Goal: Task Accomplishment & Management: Complete application form

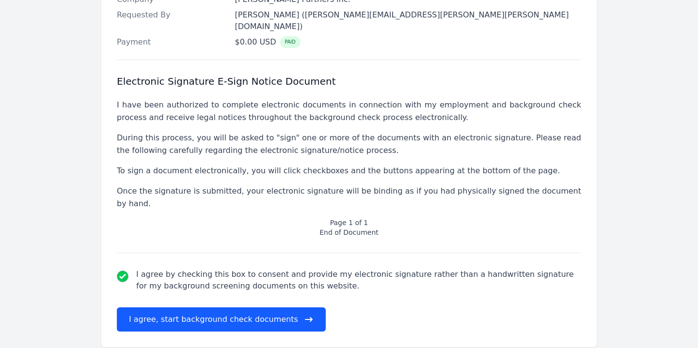
scroll to position [320, 0]
click at [227, 308] on button "I agree, start background check documents" at bounding box center [221, 320] width 209 height 24
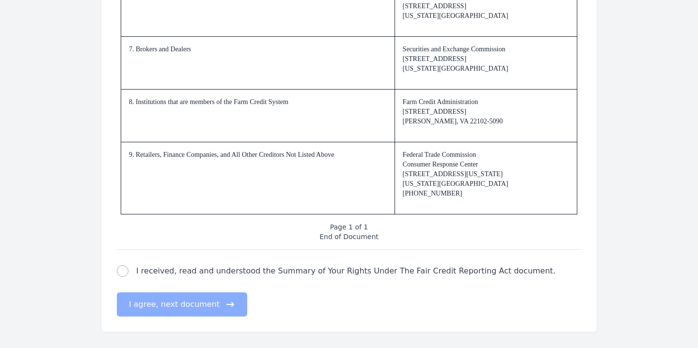
scroll to position [1490, 0]
click at [123, 270] on input "I received, read and understood the Summary of Your Rights Under The Fair Credi…" at bounding box center [123, 272] width 12 height 12
checkbox input "true"
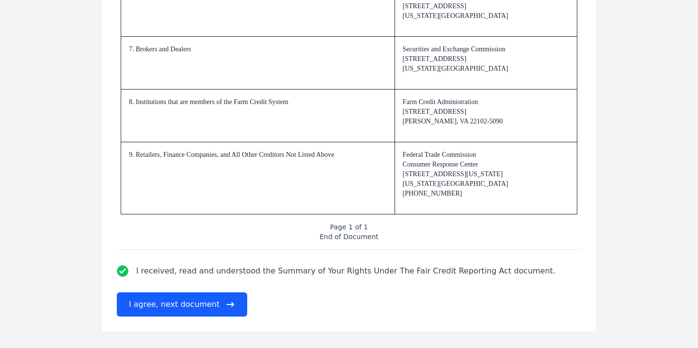
click at [172, 305] on button "I agree, next document" at bounding box center [182, 305] width 130 height 24
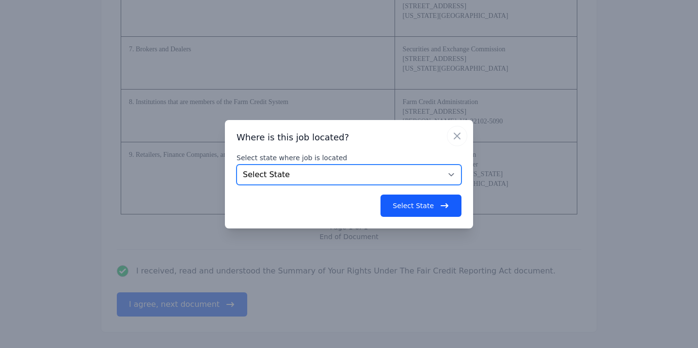
select select "AZ"
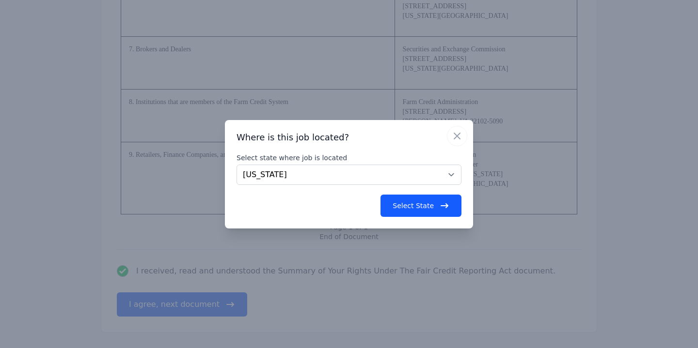
click at [414, 208] on button "Select State" at bounding box center [420, 206] width 81 height 22
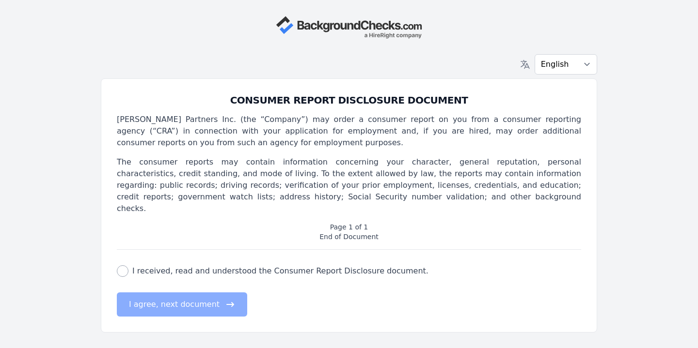
scroll to position [0, 0]
click at [123, 266] on input "I received, read and understood the Consumer Report Disclosure document." at bounding box center [123, 272] width 12 height 12
checkbox input "true"
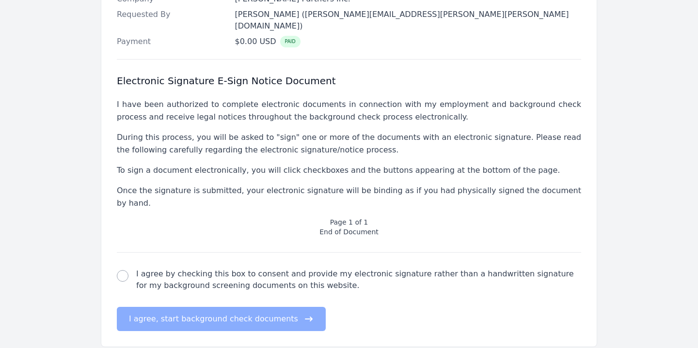
scroll to position [320, 0]
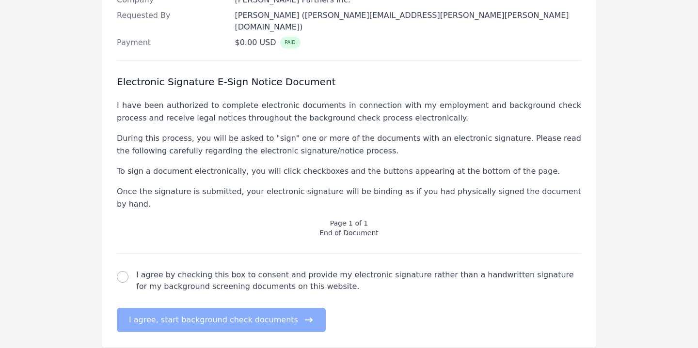
click at [126, 271] on input "I agree by checking this box to consent and provide my electronic signature rat…" at bounding box center [123, 277] width 12 height 12
checkbox input "true"
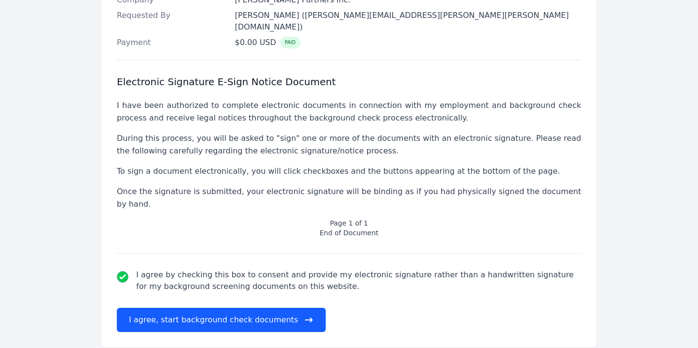
click at [169, 308] on button "I agree, start background check documents" at bounding box center [221, 320] width 209 height 24
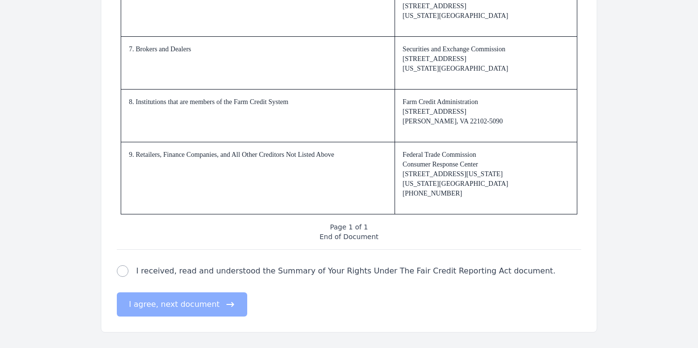
scroll to position [1490, 0]
click at [123, 272] on input "I received, read and understood the Summary of Your Rights Under The Fair Credi…" at bounding box center [123, 272] width 12 height 12
checkbox input "true"
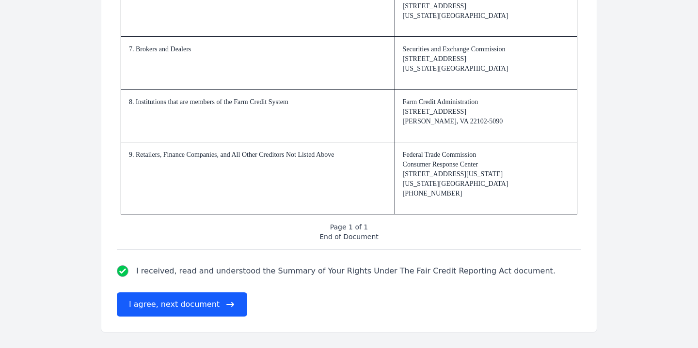
click at [164, 302] on button "I agree, next document" at bounding box center [182, 305] width 130 height 24
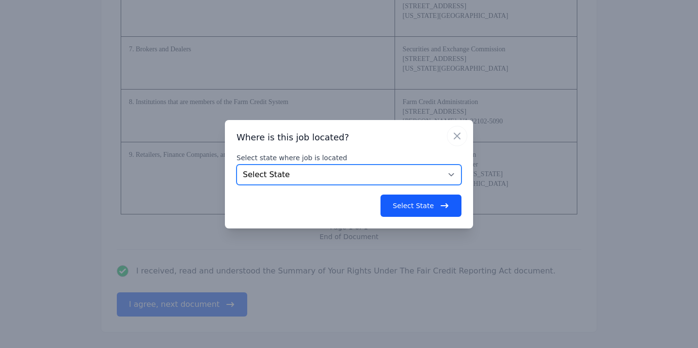
select select "AZ"
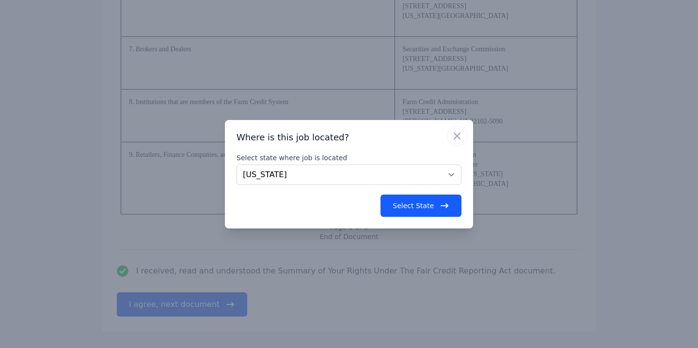
click at [415, 205] on button "Select State" at bounding box center [420, 206] width 81 height 22
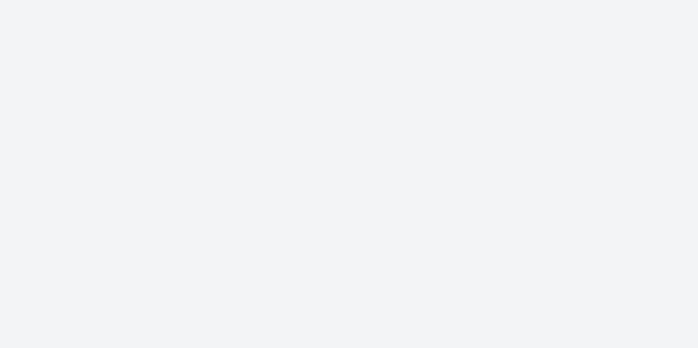
scroll to position [0, 0]
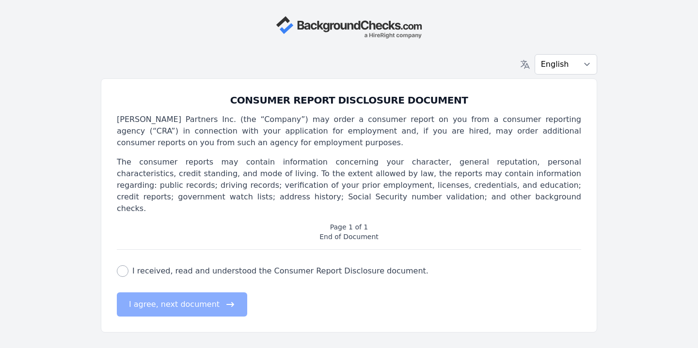
click at [123, 266] on input "I received, read and understood the Consumer Report Disclosure document." at bounding box center [123, 272] width 12 height 12
checkbox input "true"
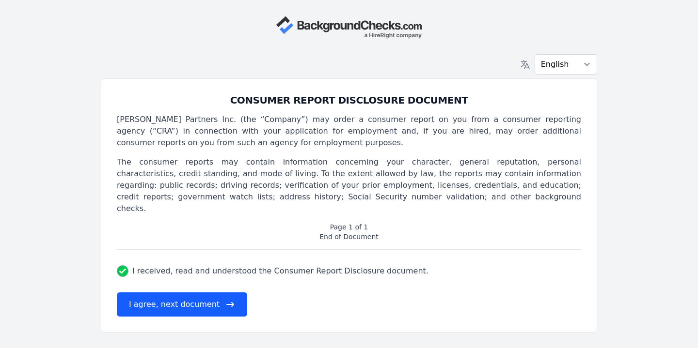
click at [176, 293] on button "I agree, next document" at bounding box center [182, 305] width 130 height 24
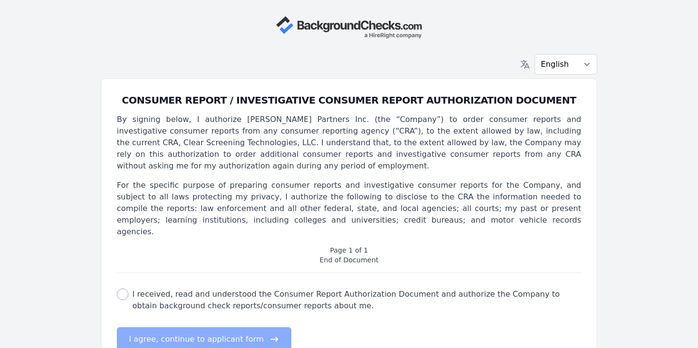
click at [119, 289] on input "I received, read and understood the Consumer Report Authorization Document and …" at bounding box center [123, 295] width 12 height 12
checkbox input "true"
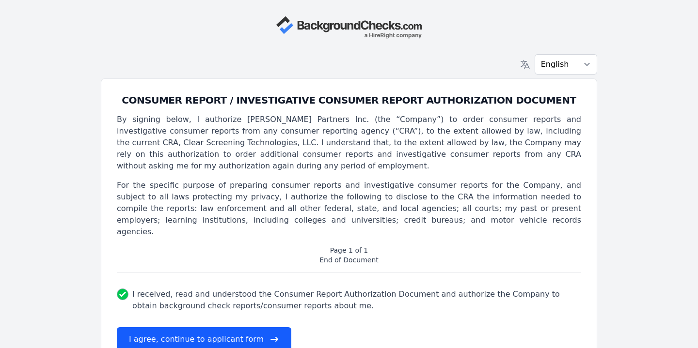
click at [191, 330] on button "I agree, continue to applicant form" at bounding box center [204, 340] width 174 height 24
select select
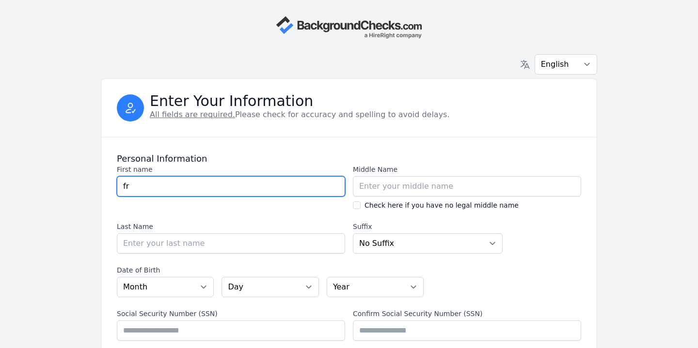
type input "f"
type input "Franklin"
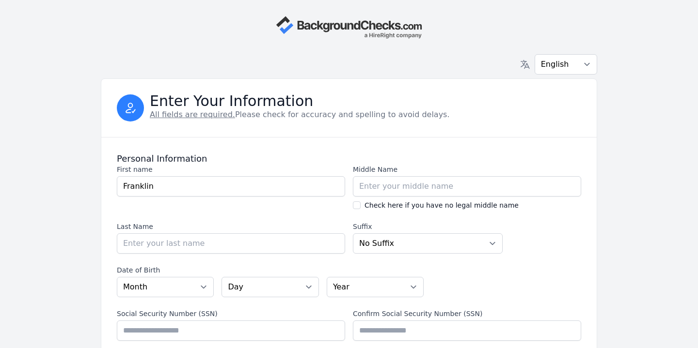
click at [357, 205] on input "Check here if you have no legal middle name" at bounding box center [357, 206] width 8 height 8
checkbox input "true"
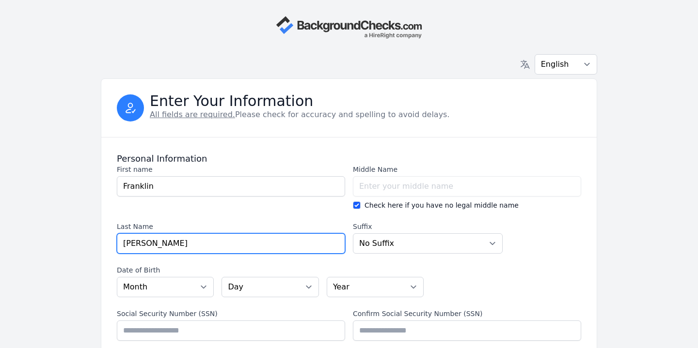
type input "[PERSON_NAME]"
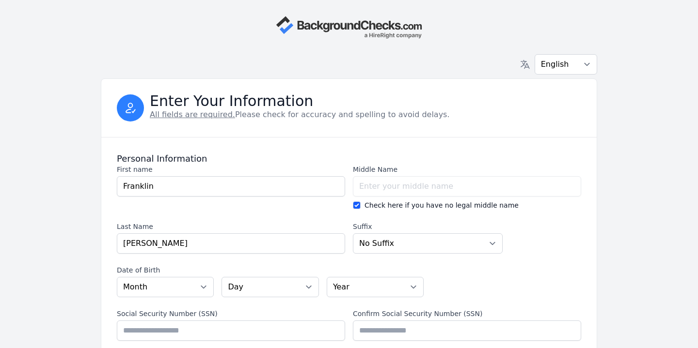
click at [514, 243] on section "First name First name [PERSON_NAME] Middle Name Middle Name Check here if you h…" at bounding box center [349, 209] width 464 height 89
select select "02"
select select "03"
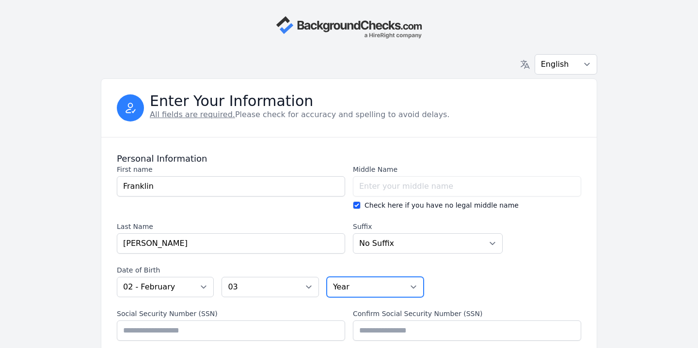
select select "1976"
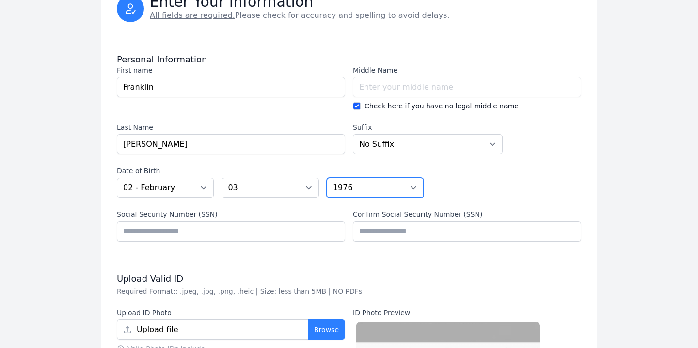
scroll to position [104, 0]
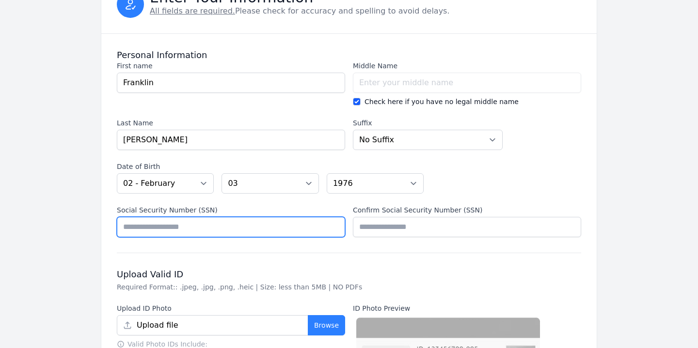
click at [161, 227] on input "Social Security Number (SSN)" at bounding box center [231, 227] width 228 height 20
type input "*********"
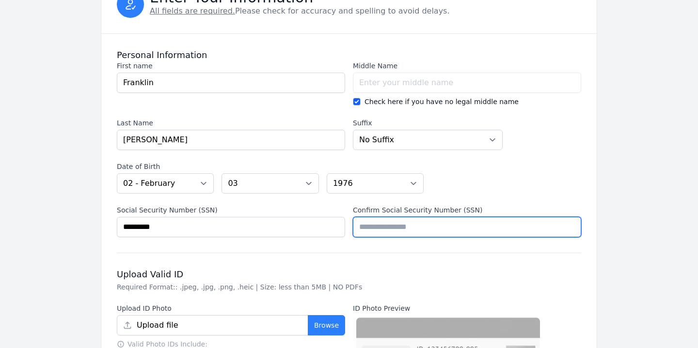
click at [391, 222] on input "Confirm Social Security Number (SSN)" at bounding box center [467, 227] width 228 height 20
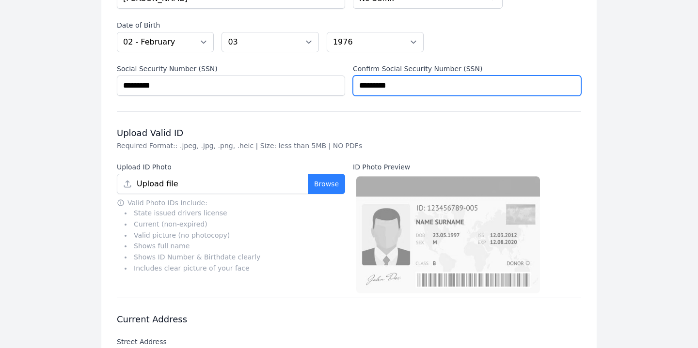
scroll to position [259, 0]
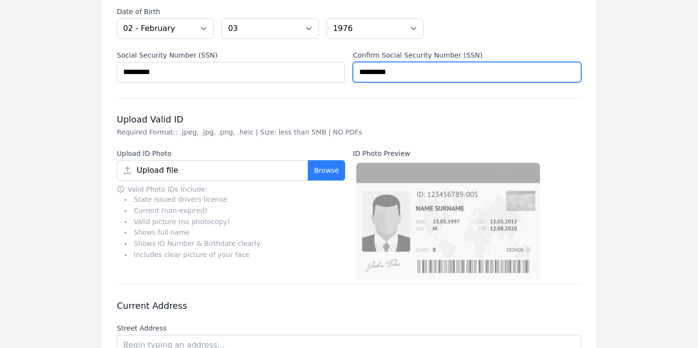
type input "*********"
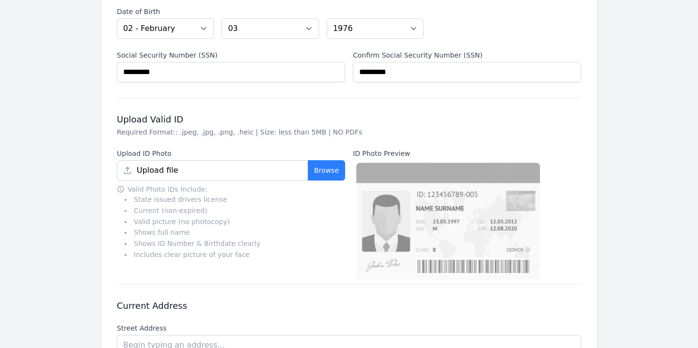
click at [327, 173] on button "Browse" at bounding box center [326, 170] width 37 height 20
type input "[PERSON_NAME] AZ Drivers License - Front.jpg"
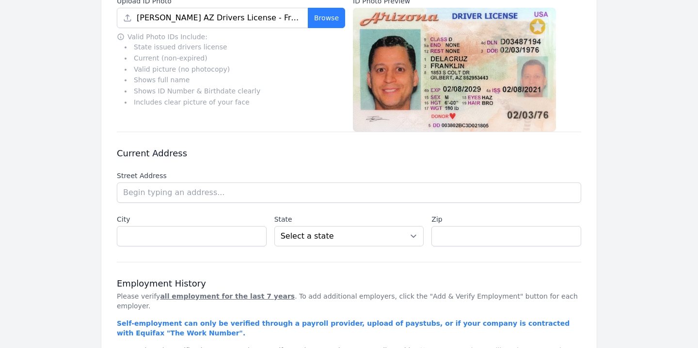
scroll to position [418, 0]
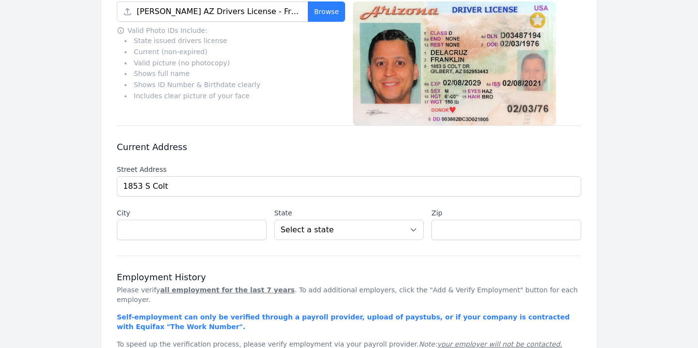
click at [0, 0] on li "[STREET_ADDRESS][PERSON_NAME]" at bounding box center [0, 0] width 0 height 0
type input "1853 S Colt Dr"
type input "[PERSON_NAME]"
select select "AZ"
type input "85295"
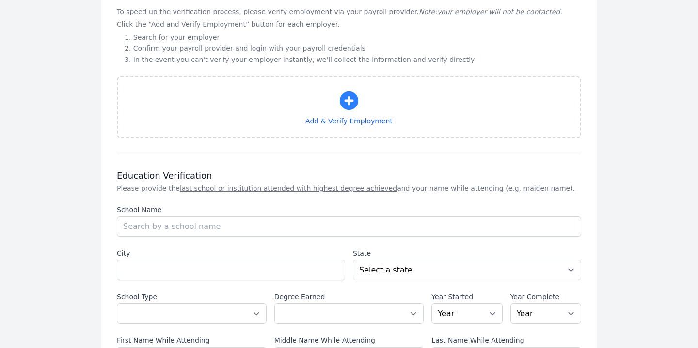
scroll to position [752, 0]
click at [347, 89] on icon "button" at bounding box center [348, 99] width 23 height 23
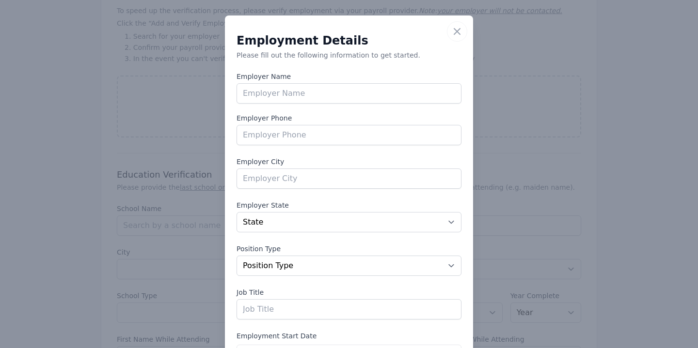
scroll to position [0, 0]
click at [458, 32] on icon "button" at bounding box center [457, 32] width 6 height 6
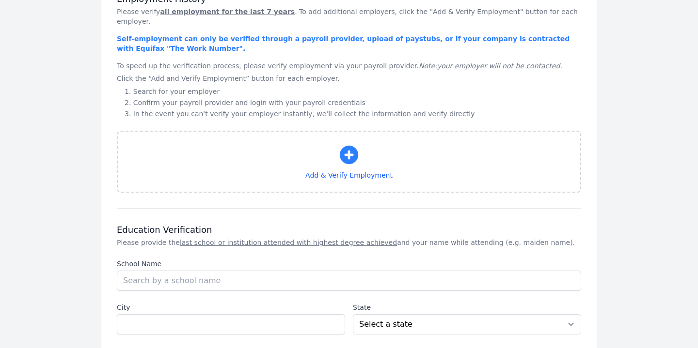
scroll to position [698, 0]
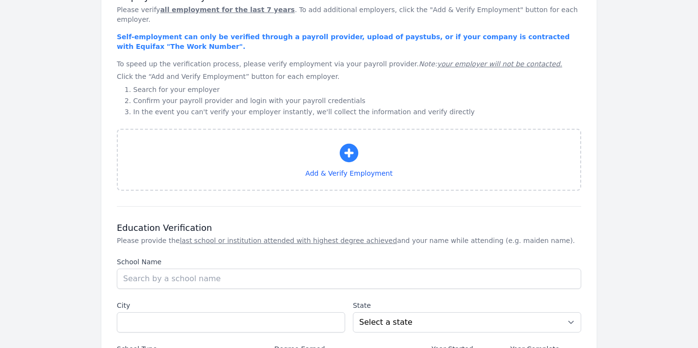
click at [346, 142] on icon "button" at bounding box center [348, 153] width 23 height 23
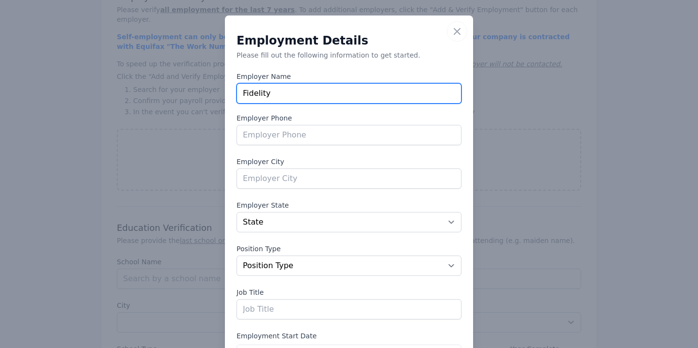
type input "Fidelity National Financial (FNF) - Northgate Commercial Branch"
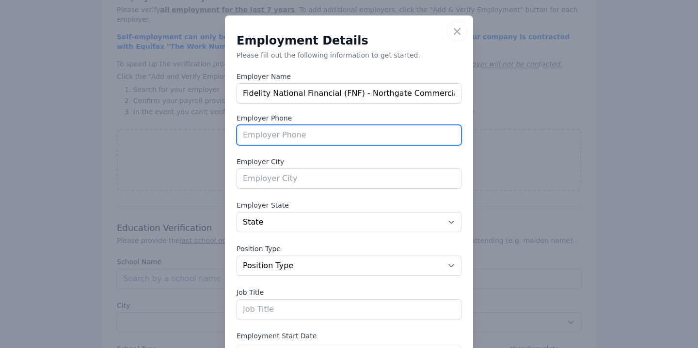
type input "4802144510"
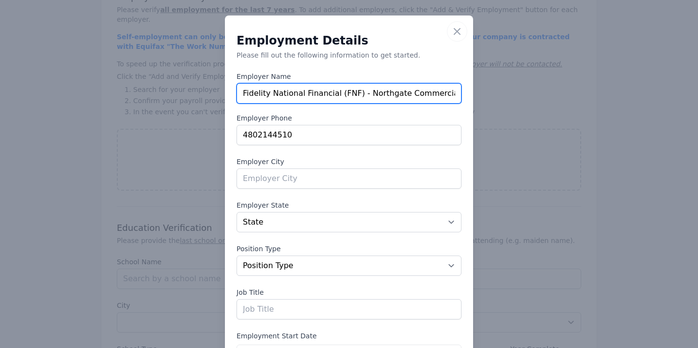
click at [454, 94] on input "Fidelity National Financial (FNF) - Northgate Commercial Branch" at bounding box center [348, 93] width 225 height 20
type input "h"
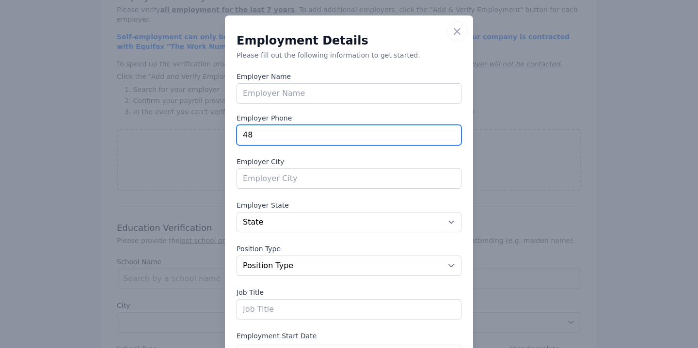
type input "4"
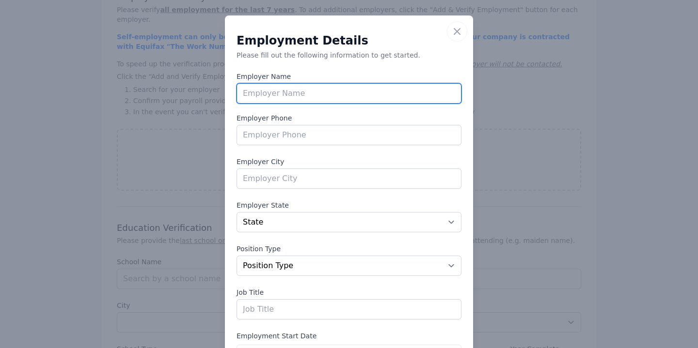
click at [274, 98] on input "text" at bounding box center [348, 93] width 225 height 20
type input "Fidelity National Financial"
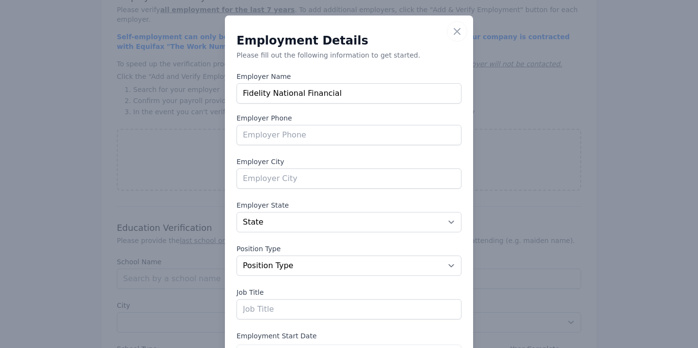
click at [456, 114] on label "Employer Phone" at bounding box center [348, 118] width 225 height 10
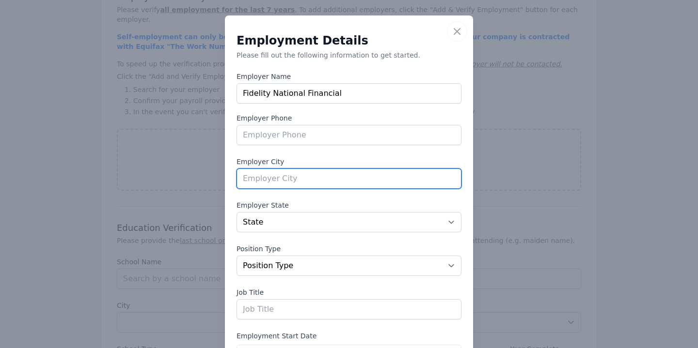
click at [271, 179] on input "text" at bounding box center [348, 179] width 225 height 20
type input "Scottsdale"
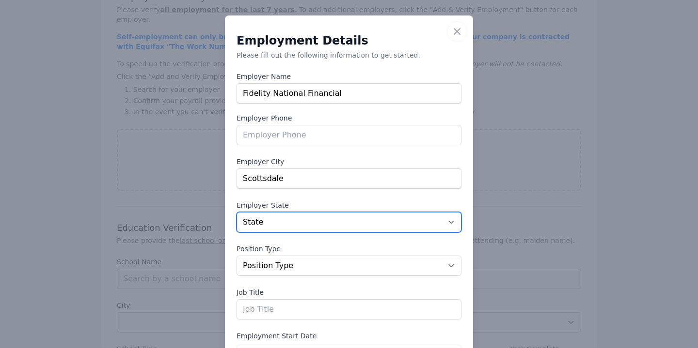
select select "AZ"
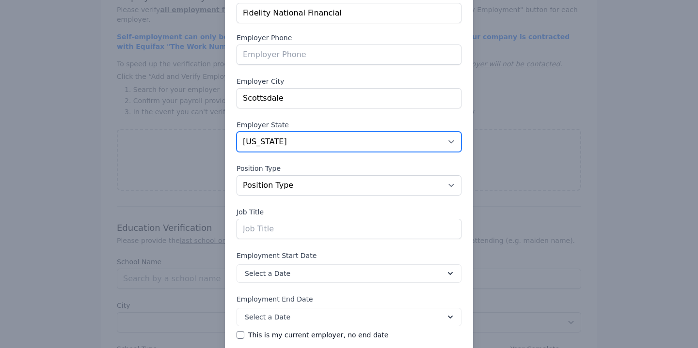
scroll to position [97, 0]
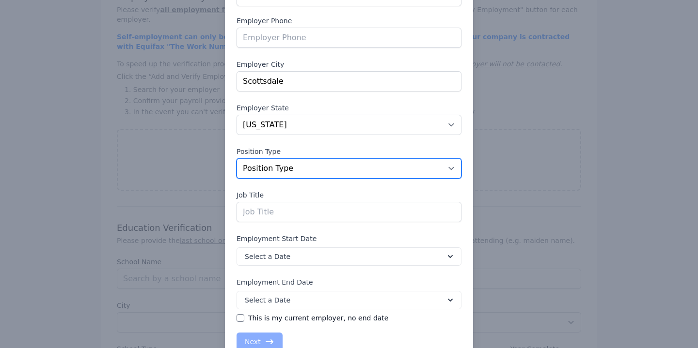
select select "fulltime"
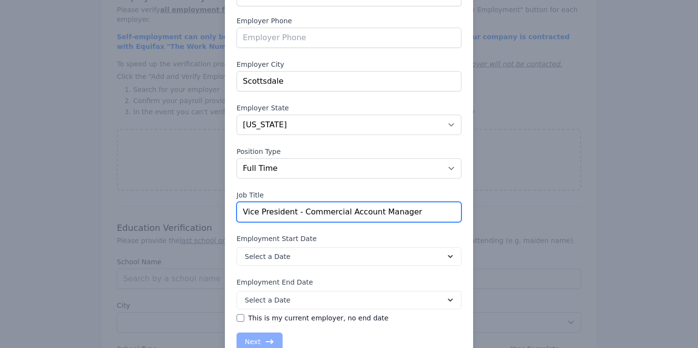
type input "Vice President - Commercial Account Manager"
click at [449, 255] on icon at bounding box center [450, 257] width 10 height 10
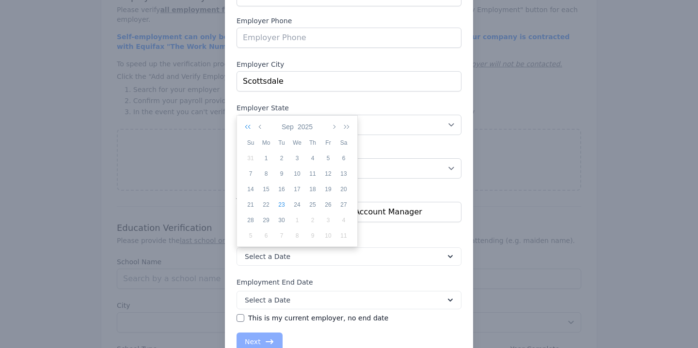
click at [248, 126] on icon "button" at bounding box center [250, 127] width 10 height 8
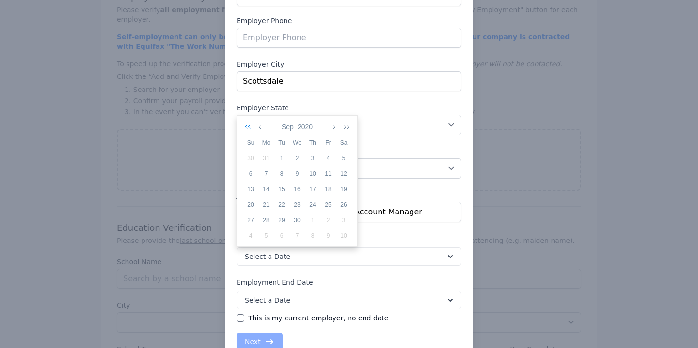
click at [248, 126] on icon "button" at bounding box center [250, 127] width 10 height 8
click at [347, 127] on icon "button" at bounding box center [345, 127] width 10 height 8
click at [243, 126] on button "button" at bounding box center [250, 127] width 14 height 16
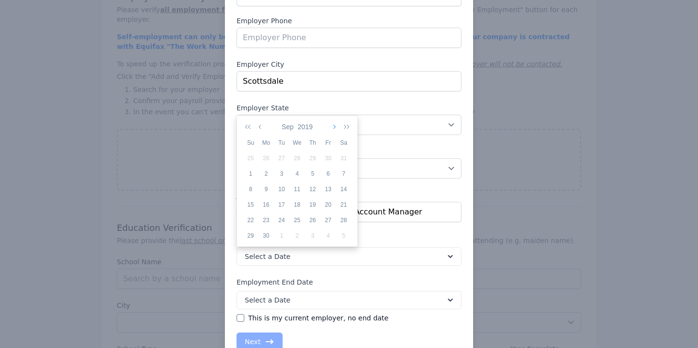
click at [334, 125] on icon "button" at bounding box center [333, 127] width 5 height 8
click at [280, 158] on div "1" at bounding box center [282, 158] width 16 height 9
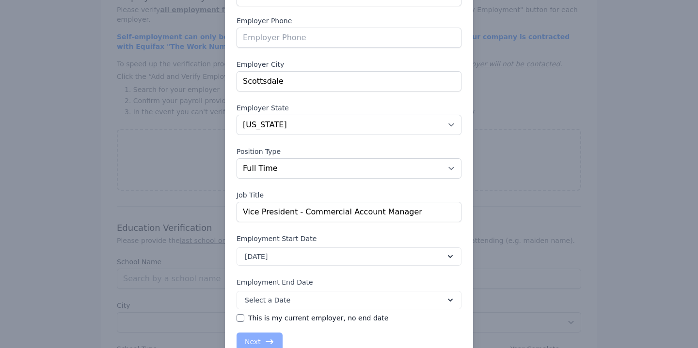
click at [450, 297] on icon at bounding box center [450, 301] width 10 height 10
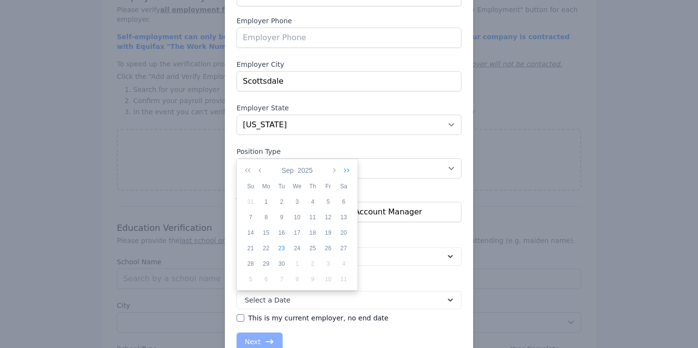
click at [346, 170] on icon "button" at bounding box center [345, 171] width 10 height 8
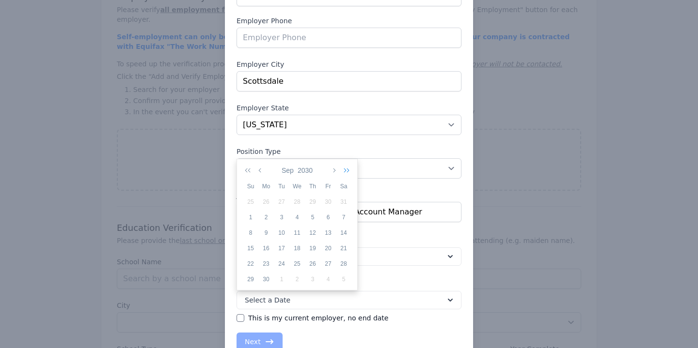
click at [346, 170] on icon "button" at bounding box center [345, 171] width 10 height 8
click at [245, 170] on icon "button" at bounding box center [250, 171] width 10 height 8
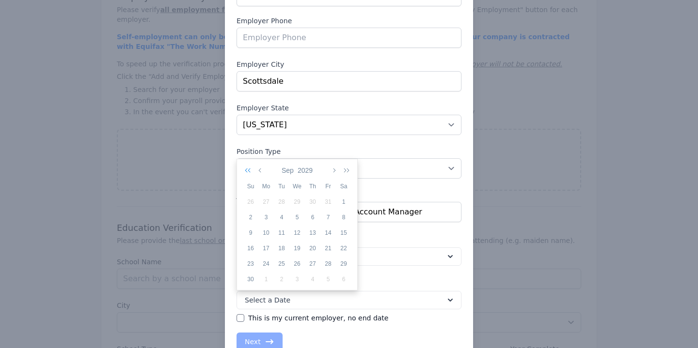
click at [245, 170] on icon "button" at bounding box center [250, 171] width 10 height 8
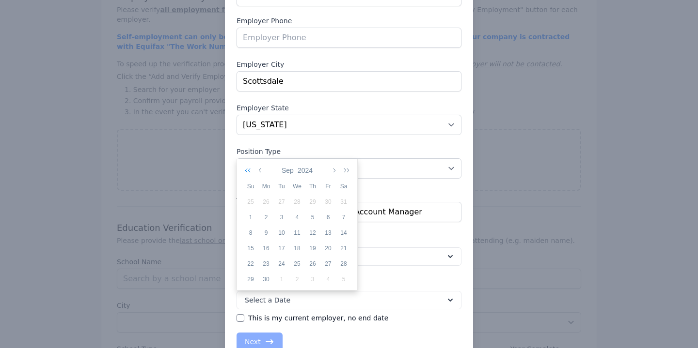
click at [245, 170] on icon "button" at bounding box center [250, 171] width 10 height 8
click at [259, 171] on icon "button" at bounding box center [260, 171] width 5 height 8
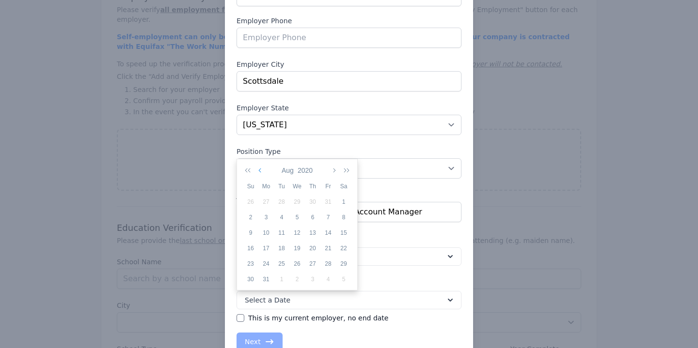
click at [259, 171] on icon "button" at bounding box center [260, 171] width 5 height 8
click at [328, 200] on div "1" at bounding box center [328, 202] width 16 height 9
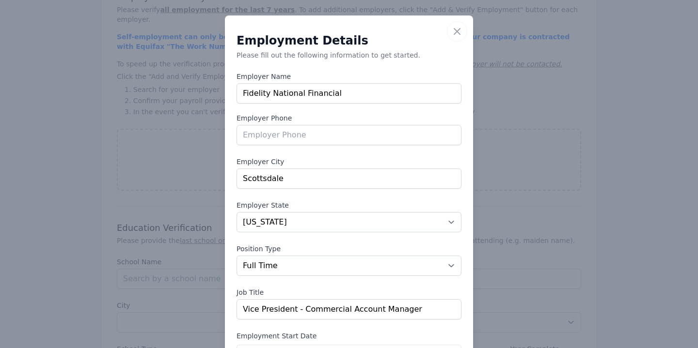
scroll to position [0, 0]
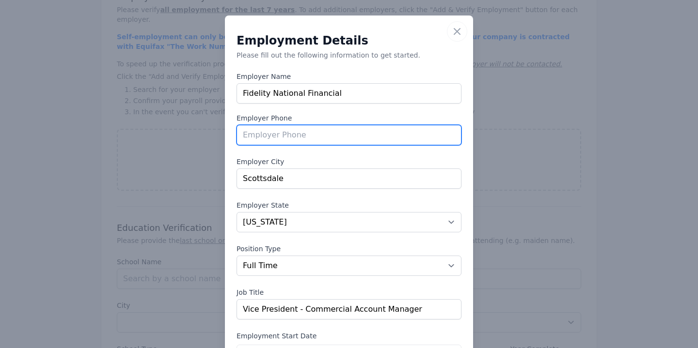
click at [267, 142] on input "tel" at bounding box center [348, 135] width 225 height 20
click at [352, 139] on input "[PHONE_NUMBER]" at bounding box center [348, 135] width 225 height 20
type input "[PHONE_NUMBER]"
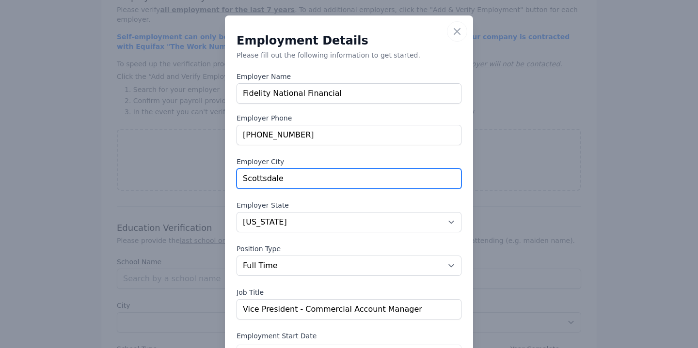
click at [346, 179] on input "Scottsdale" at bounding box center [348, 179] width 225 height 20
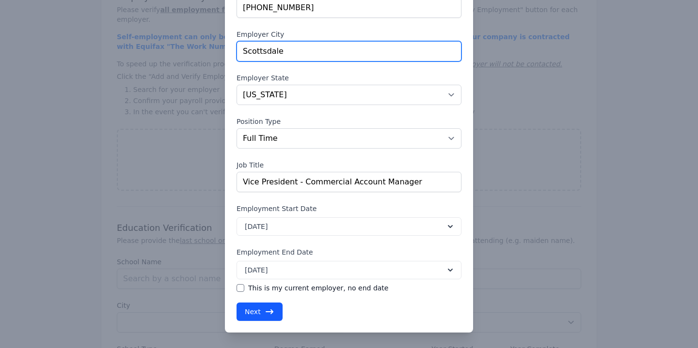
scroll to position [127, 0]
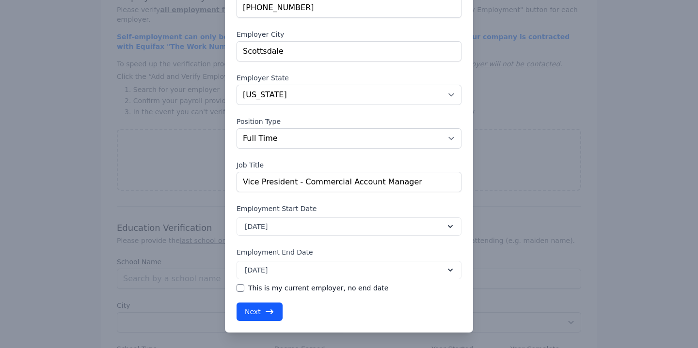
click at [260, 309] on button "Next" at bounding box center [259, 312] width 46 height 18
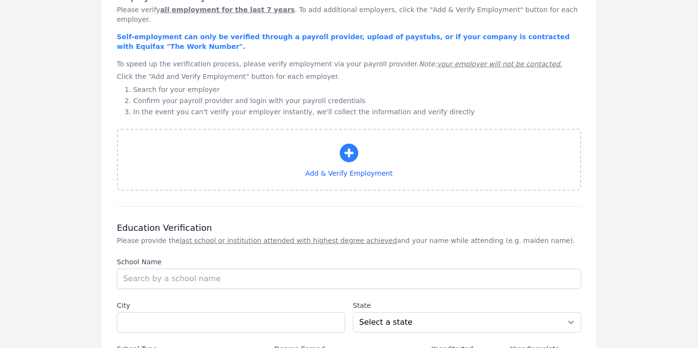
select select "AZ"
select select "fulltime"
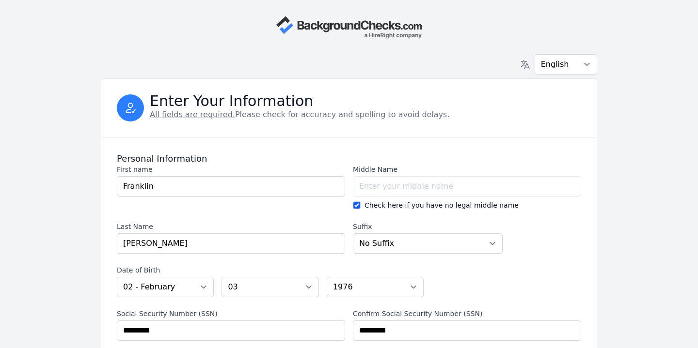
scroll to position [0, 0]
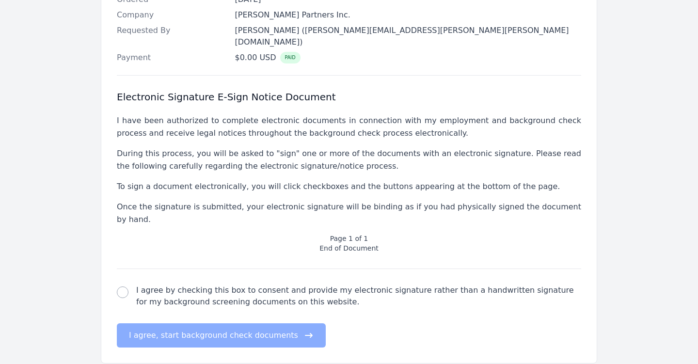
scroll to position [305, 0]
click at [123, 287] on input "I agree by checking this box to consent and provide my electronic signature rat…" at bounding box center [123, 293] width 12 height 12
checkbox input "true"
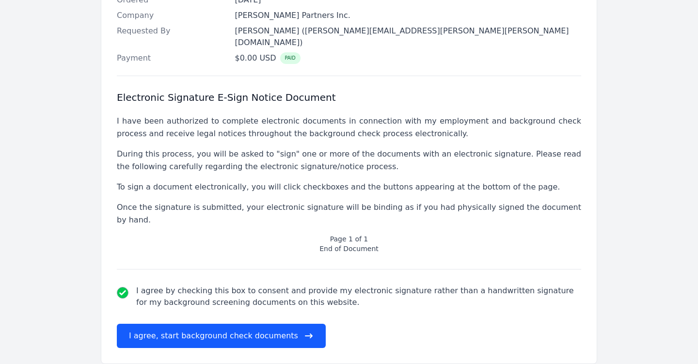
click at [162, 324] on button "I agree, start background check documents" at bounding box center [221, 336] width 209 height 24
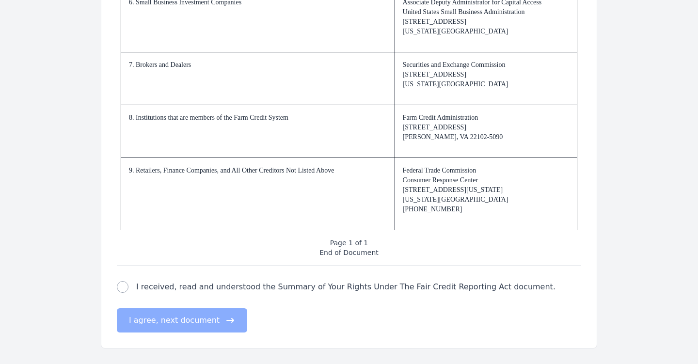
scroll to position [1475, 0]
click at [123, 287] on input "I received, read and understood the Summary of Your Rights Under The Fair Credi…" at bounding box center [123, 287] width 12 height 12
checkbox input "true"
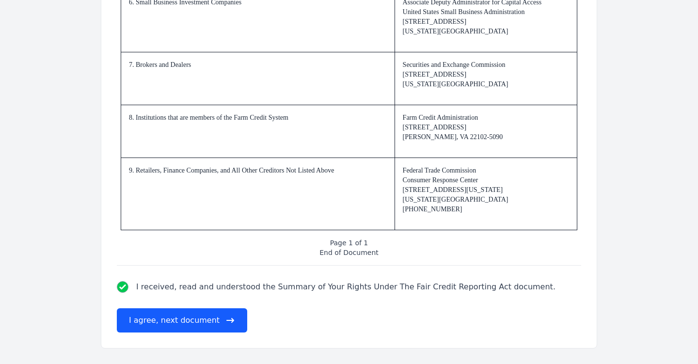
click at [162, 317] on button "I agree, next document" at bounding box center [182, 320] width 130 height 24
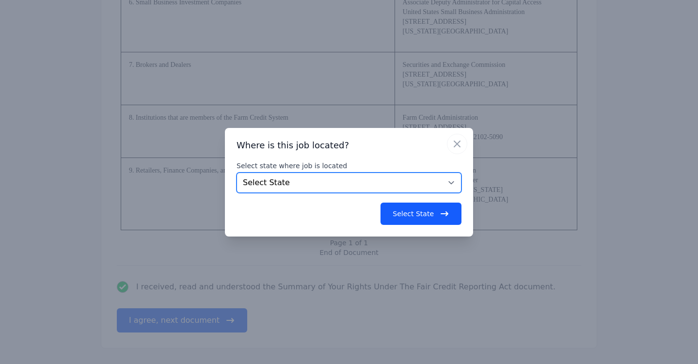
select select "AZ"
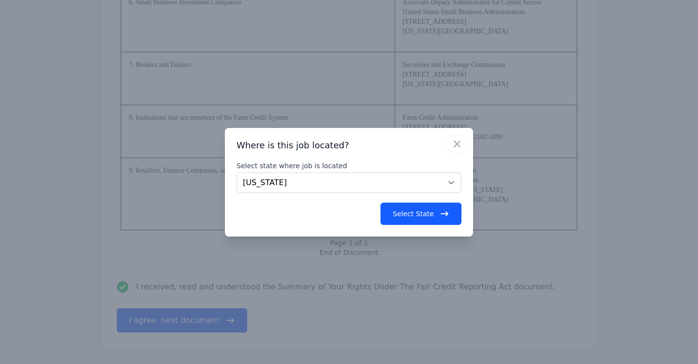
click at [402, 213] on button "Select State" at bounding box center [420, 214] width 81 height 22
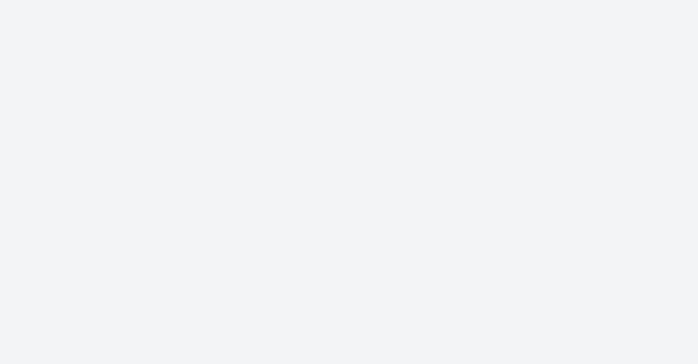
scroll to position [0, 0]
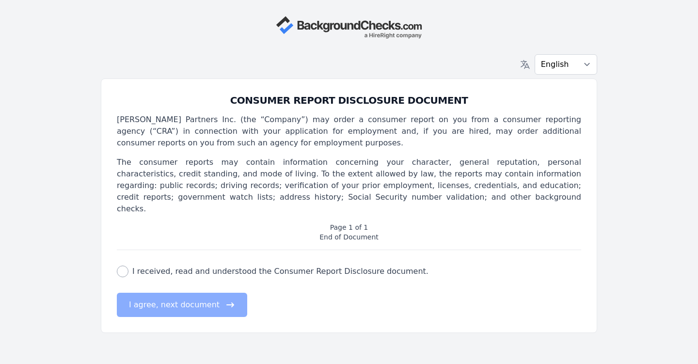
click at [121, 266] on input "I received, read and understood the Consumer Report Disclosure document." at bounding box center [123, 272] width 12 height 12
checkbox input "true"
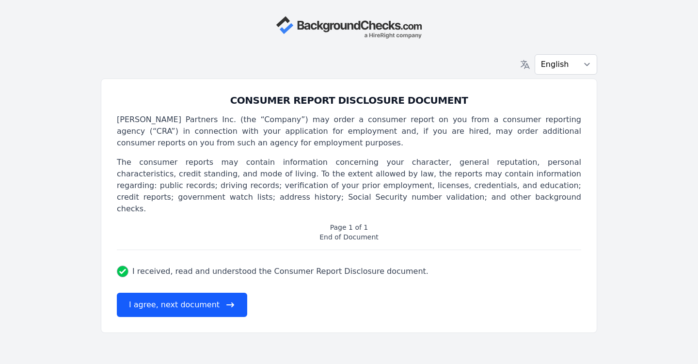
click at [157, 296] on button "I agree, next document" at bounding box center [182, 305] width 130 height 24
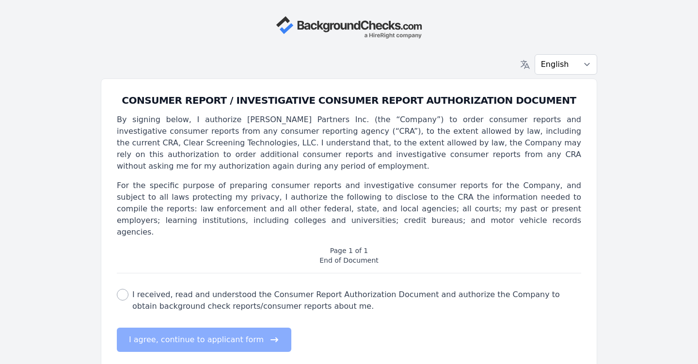
click at [124, 289] on input "I received, read and understood the Consumer Report Authorization Document and …" at bounding box center [123, 295] width 12 height 12
checkbox input "true"
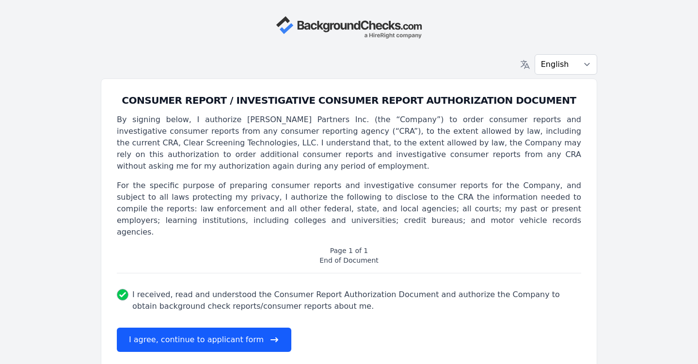
click at [173, 328] on button "I agree, continue to applicant form" at bounding box center [204, 340] width 174 height 24
select select
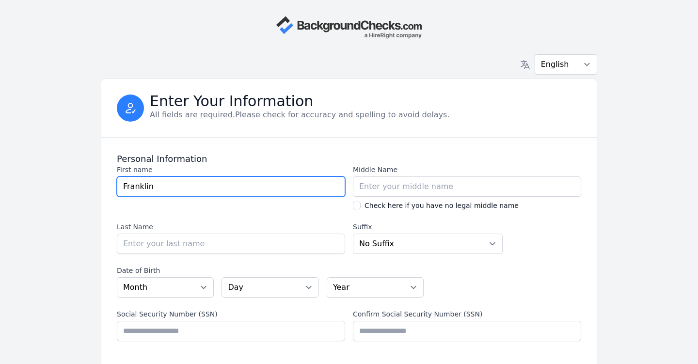
type input "Franklin"
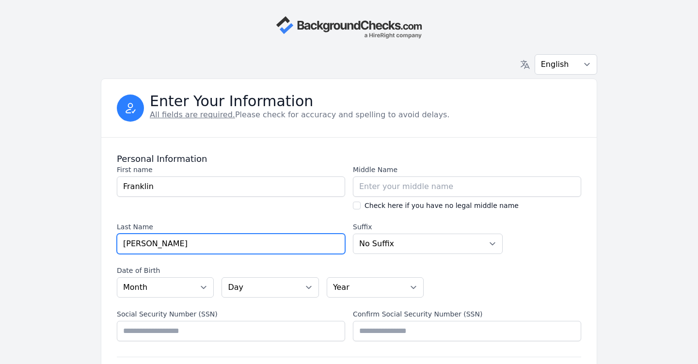
type input "[PERSON_NAME]"
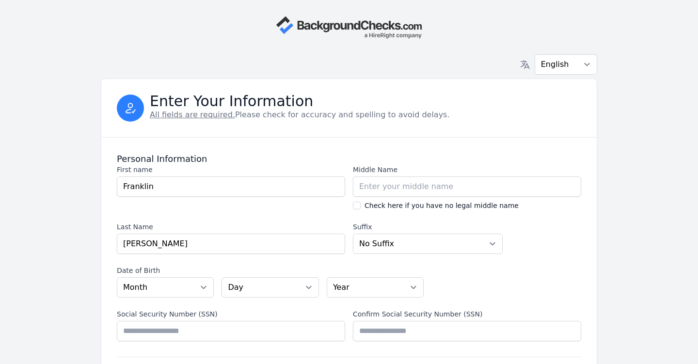
click at [357, 205] on input "Check here if you have no legal middle name" at bounding box center [357, 206] width 8 height 8
checkbox input "true"
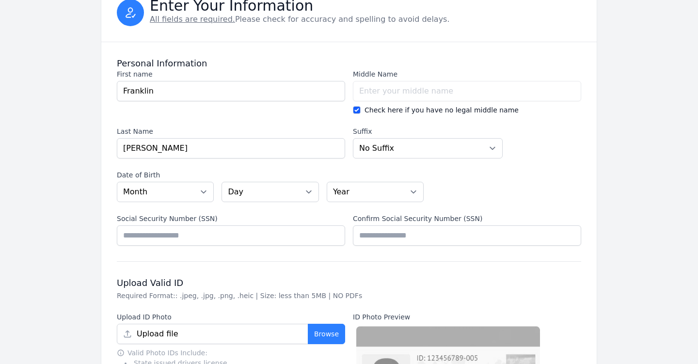
scroll to position [121, 0]
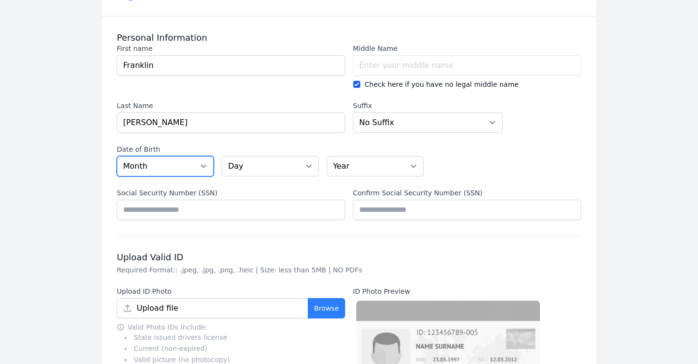
select select "02"
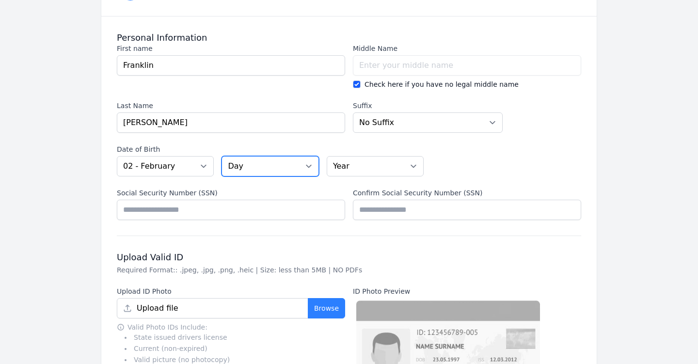
select select "03"
select select "1976"
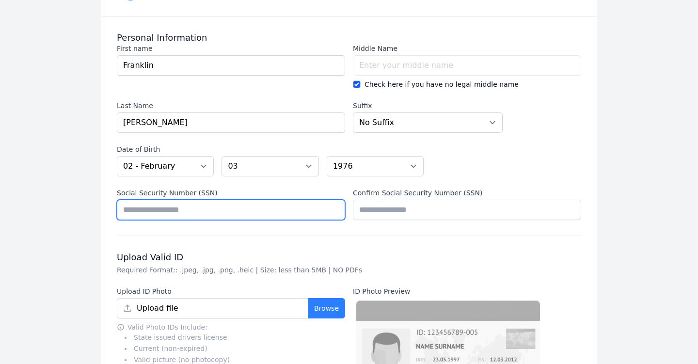
click at [153, 211] on input "Social Security Number (SSN)" at bounding box center [231, 210] width 228 height 20
type input "*********"
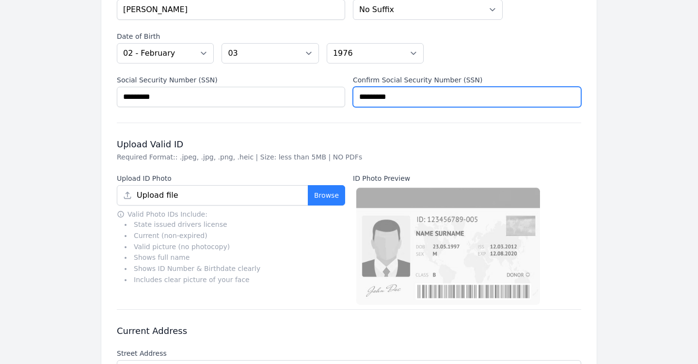
scroll to position [237, 0]
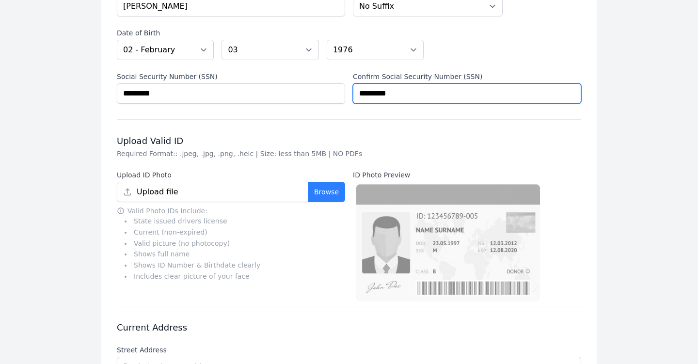
type input "*********"
click at [326, 195] on button "Browse" at bounding box center [326, 192] width 37 height 20
type input "[PERSON_NAME] AZ Drivers License - Front.jpg"
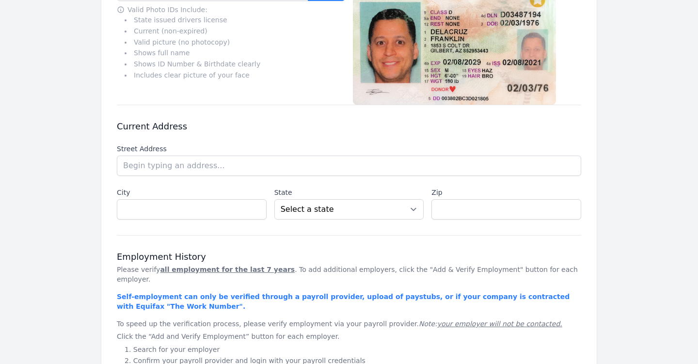
scroll to position [440, 0]
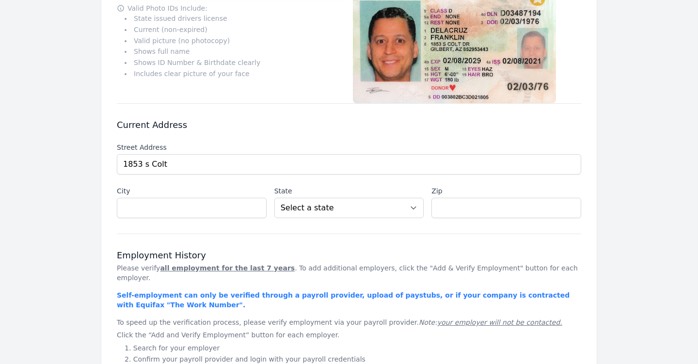
click at [0, 0] on li "[STREET_ADDRESS][PERSON_NAME]" at bounding box center [0, 0] width 0 height 0
type input "1853 S Colt Dr"
type input "[PERSON_NAME]"
select select "AZ"
type input "85295"
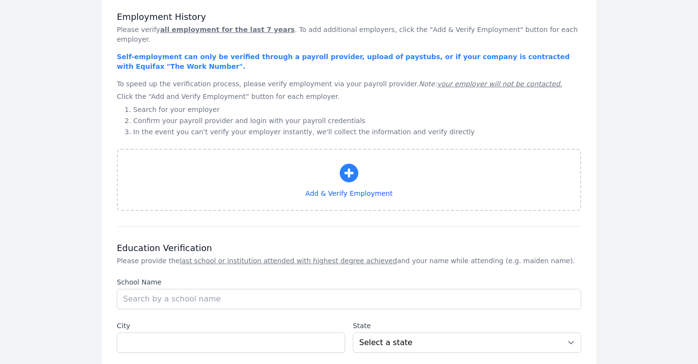
scroll to position [681, 0]
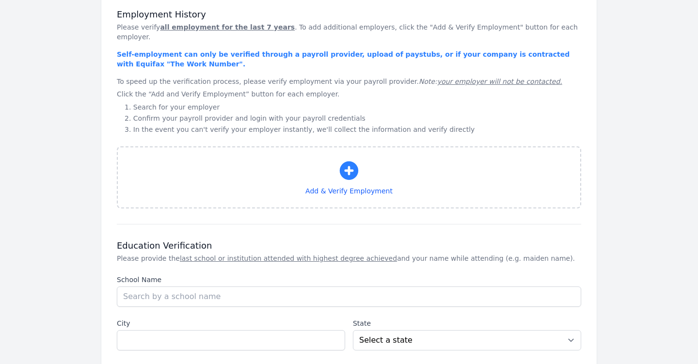
click at [350, 161] on icon "button" at bounding box center [349, 170] width 18 height 18
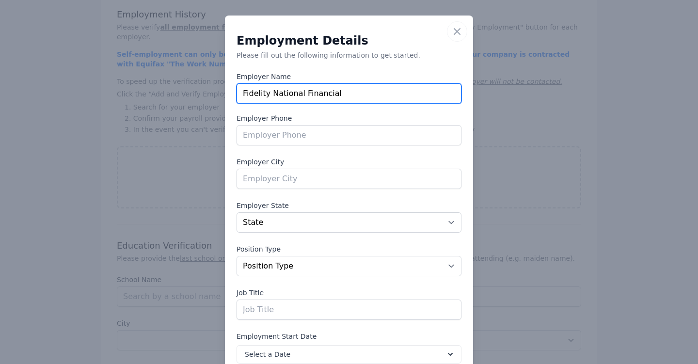
type input "Fidelity National Financial"
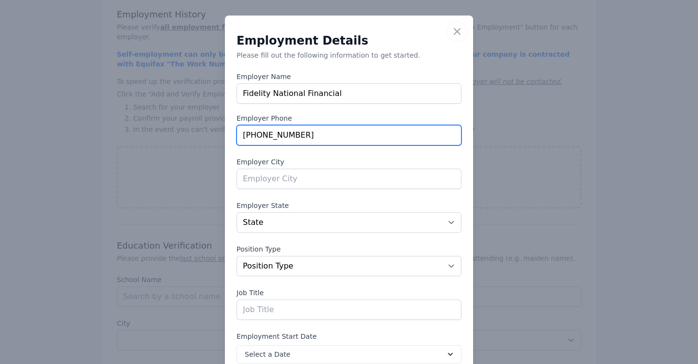
type input "[PHONE_NUMBER]"
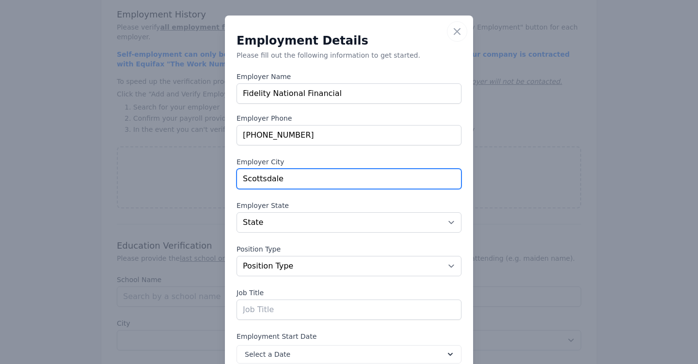
type input "Scottsdale"
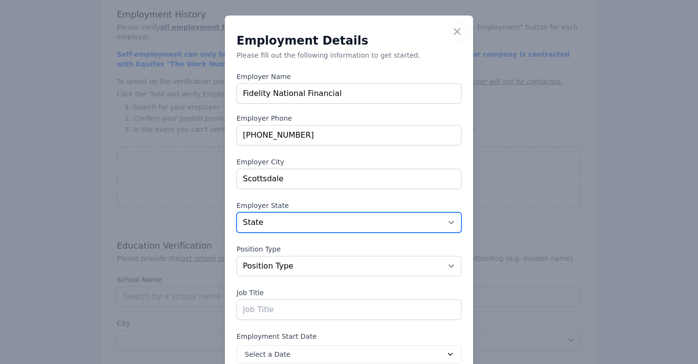
select select "AZ"
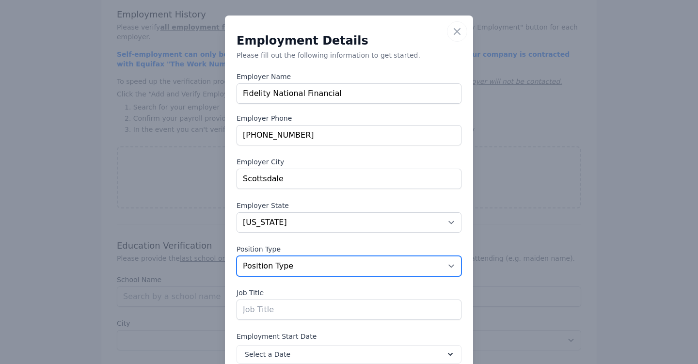
select select "fulltime"
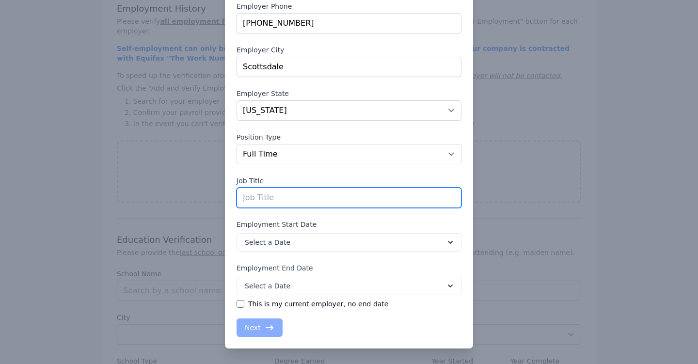
scroll to position [705, 0]
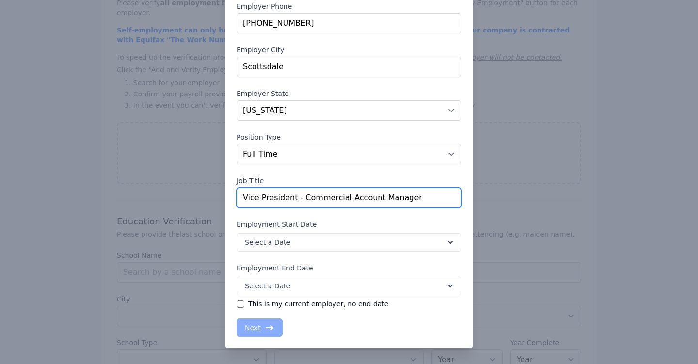
type input "Vice President - Commercial Account Manager"
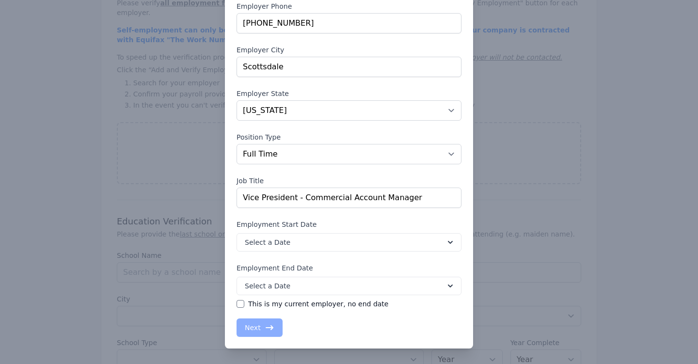
click at [451, 240] on icon at bounding box center [450, 242] width 10 height 10
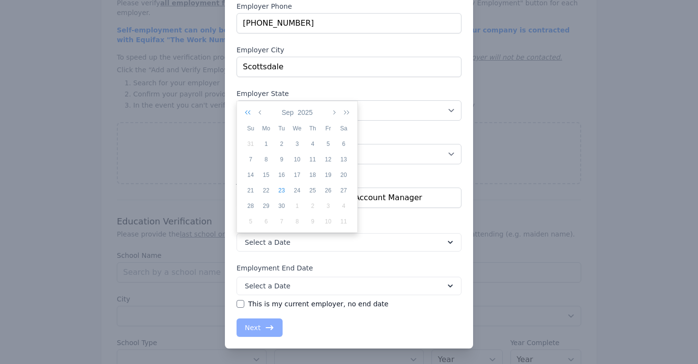
click at [246, 116] on icon "button" at bounding box center [250, 113] width 10 height 8
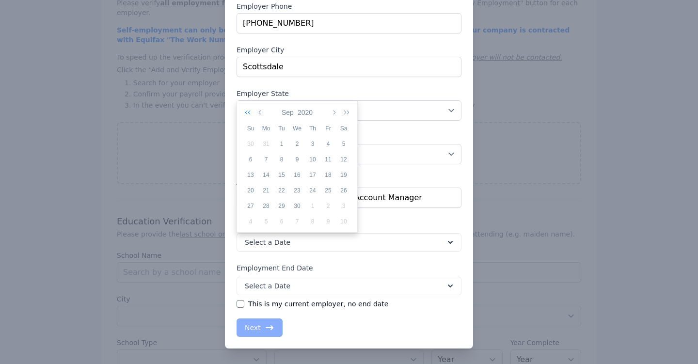
click at [246, 116] on icon "button" at bounding box center [250, 113] width 10 height 8
click at [333, 112] on icon "button" at bounding box center [333, 113] width 5 height 8
click at [280, 142] on div "1" at bounding box center [282, 144] width 16 height 9
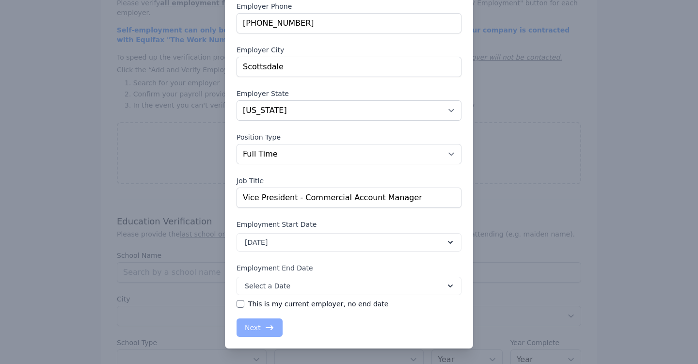
click at [421, 285] on button "Select a Date" at bounding box center [348, 286] width 225 height 18
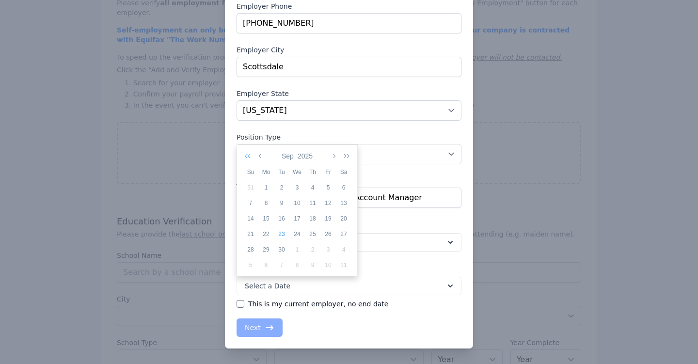
click at [247, 157] on icon "button" at bounding box center [250, 156] width 10 height 8
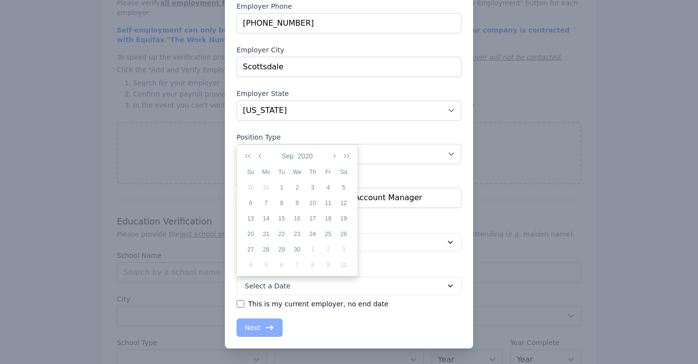
click at [259, 154] on icon "button" at bounding box center [260, 156] width 5 height 8
click at [328, 188] on div "1" at bounding box center [328, 187] width 16 height 9
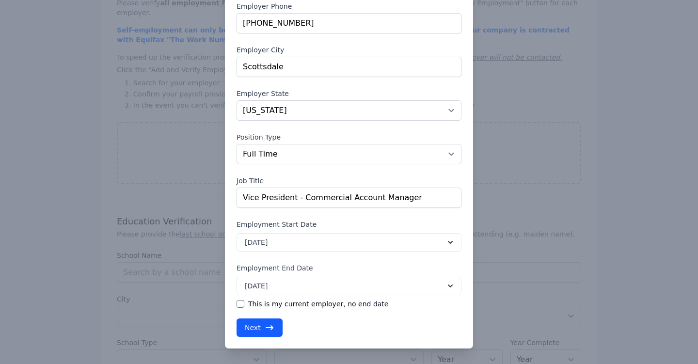
click at [262, 326] on button "Next" at bounding box center [259, 327] width 46 height 18
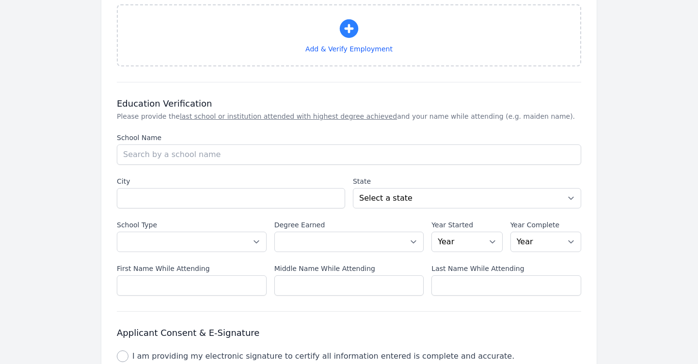
scroll to position [828, 0]
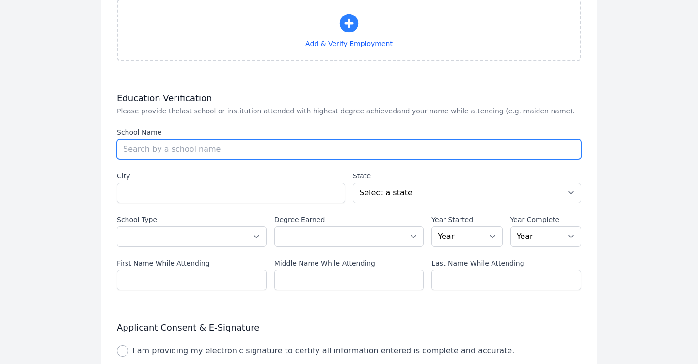
click at [149, 142] on input "School Name" at bounding box center [349, 149] width 464 height 20
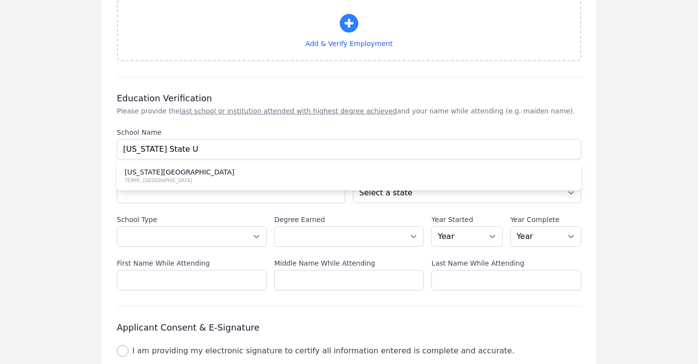
click at [172, 167] on div "ARIZONA STATE UNIVERSITY" at bounding box center [349, 172] width 449 height 10
type input "ARIZONA STATE UNIVERSITY"
type input "TEMPE"
select select "AZ"
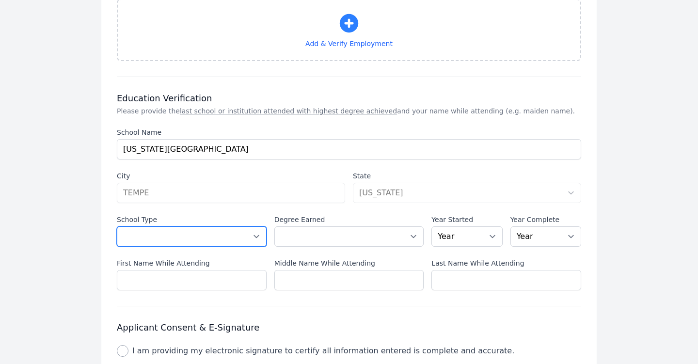
select select "us_university"
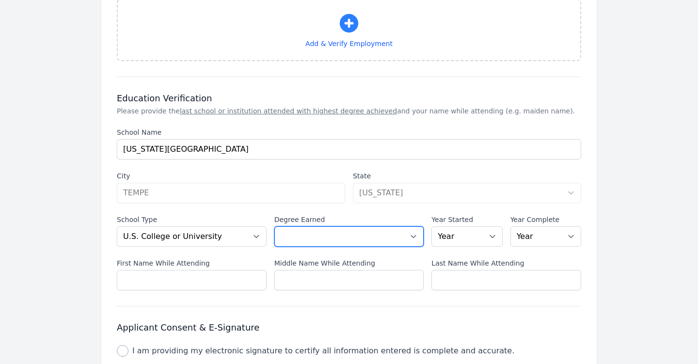
select select "masters"
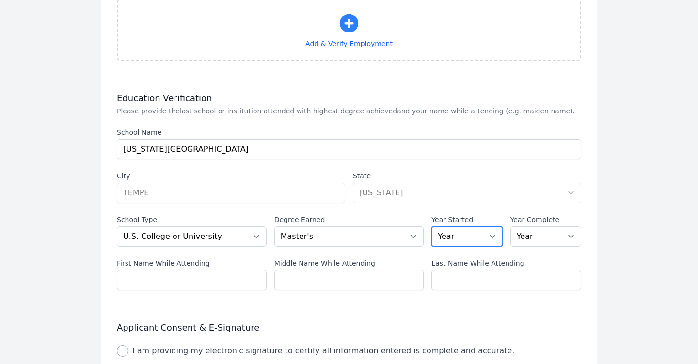
select select "2016"
select select "2017"
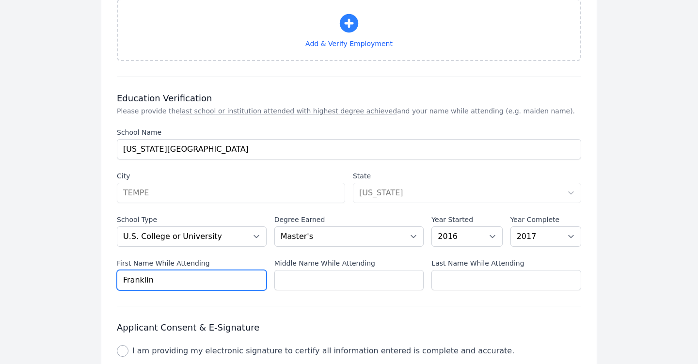
type input "Franklin"
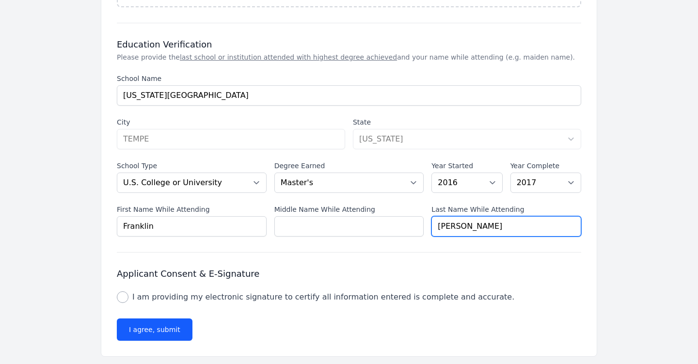
scroll to position [880, 0]
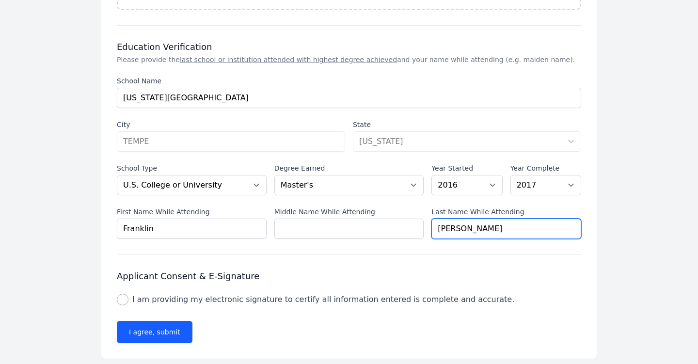
type input "[PERSON_NAME]"
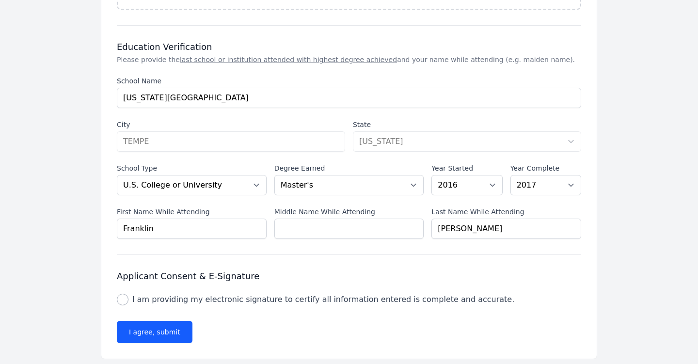
click at [123, 294] on input "I am providing my electronic signature to certify all information entered is co…" at bounding box center [123, 300] width 12 height 12
checkbox input "true"
click at [158, 324] on button "I agree, submit" at bounding box center [155, 332] width 76 height 22
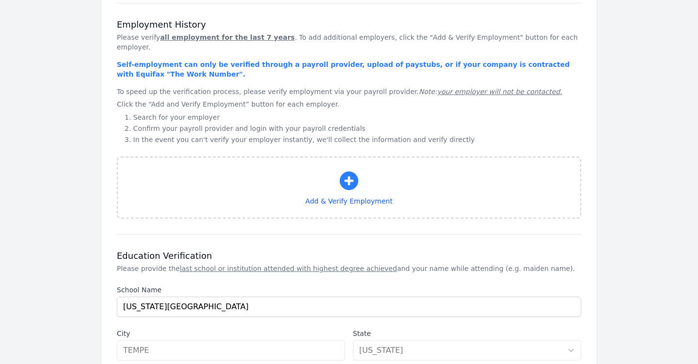
scroll to position [671, 0]
click at [350, 169] on icon "button" at bounding box center [348, 180] width 23 height 23
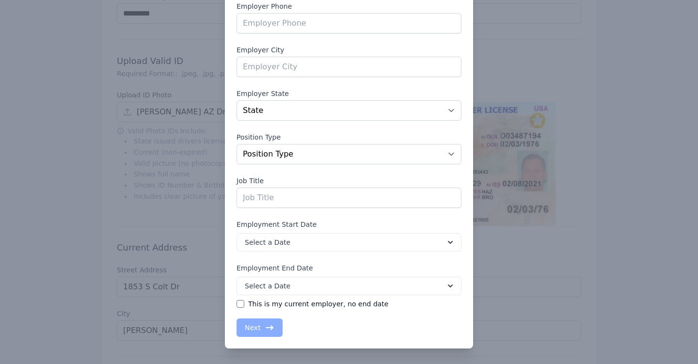
scroll to position [298, 0]
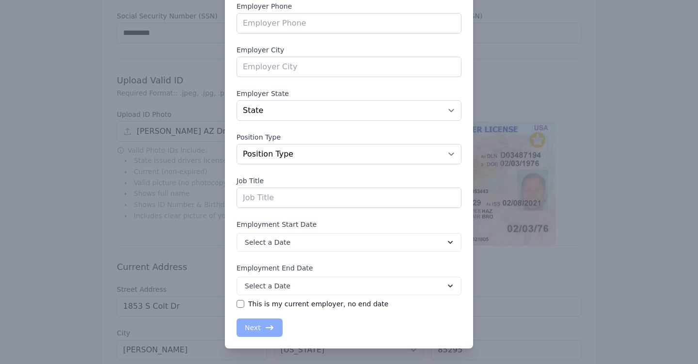
click at [634, 83] on div "​ Close Employment Details Please fill out the following information to get sta…" at bounding box center [349, 126] width 698 height 476
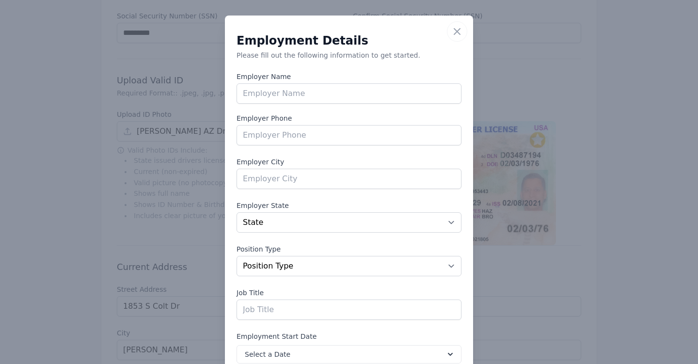
scroll to position [0, 0]
click at [460, 31] on icon "button" at bounding box center [457, 32] width 12 height 12
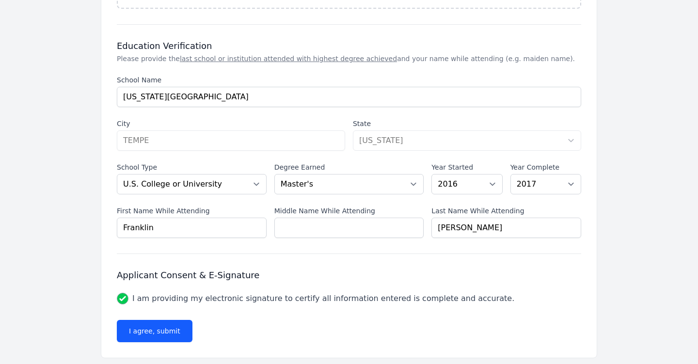
scroll to position [880, 0]
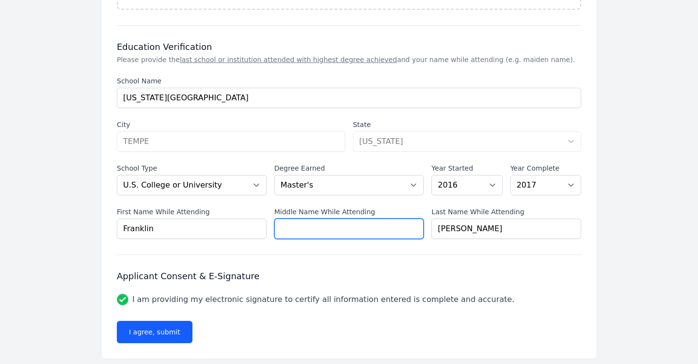
click at [338, 223] on input "Middle Name While Attending" at bounding box center [349, 229] width 150 height 20
click at [414, 219] on input "Middle Name While Attending" at bounding box center [349, 229] width 150 height 20
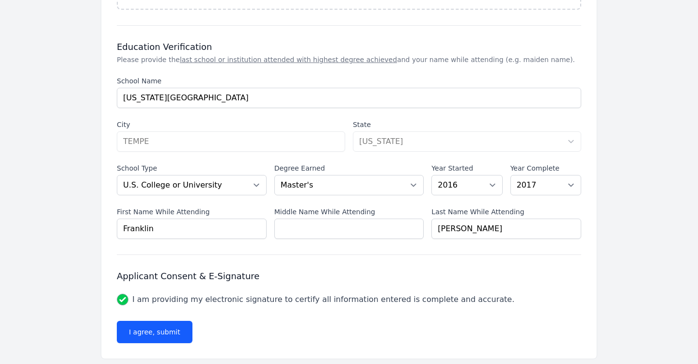
click at [543, 273] on div "Applicant Consent & E-Signature Applicant Consent & E-Signature I am providing …" at bounding box center [349, 287] width 464 height 35
click at [163, 321] on button "I agree, submit" at bounding box center [155, 332] width 76 height 22
